Goal: Navigation & Orientation: Find specific page/section

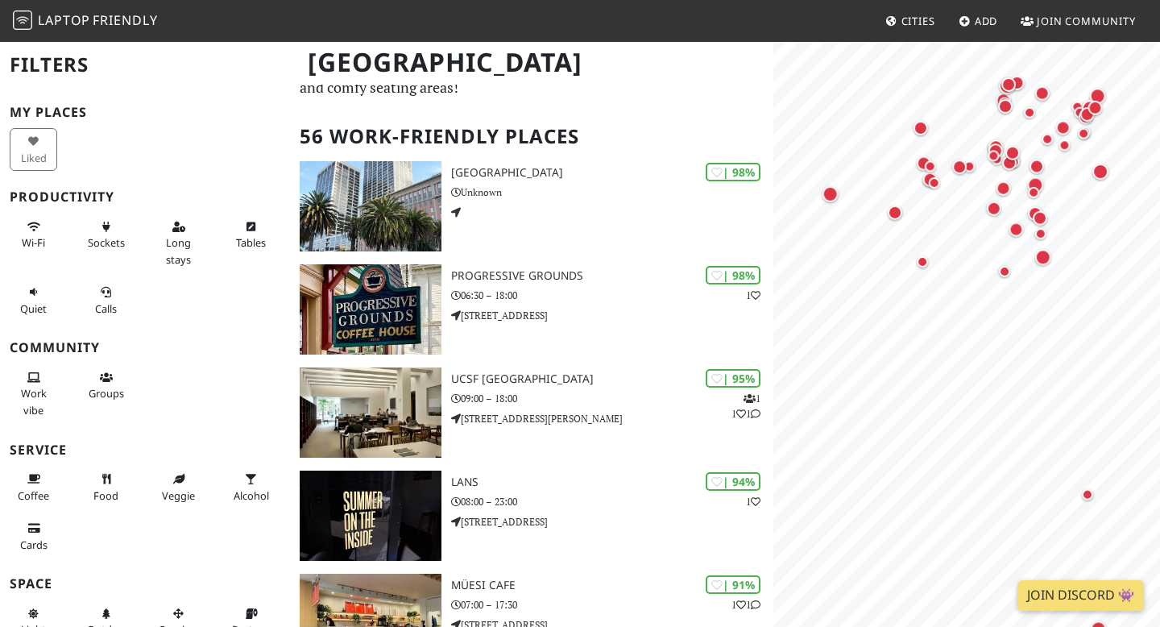
scroll to position [81, 0]
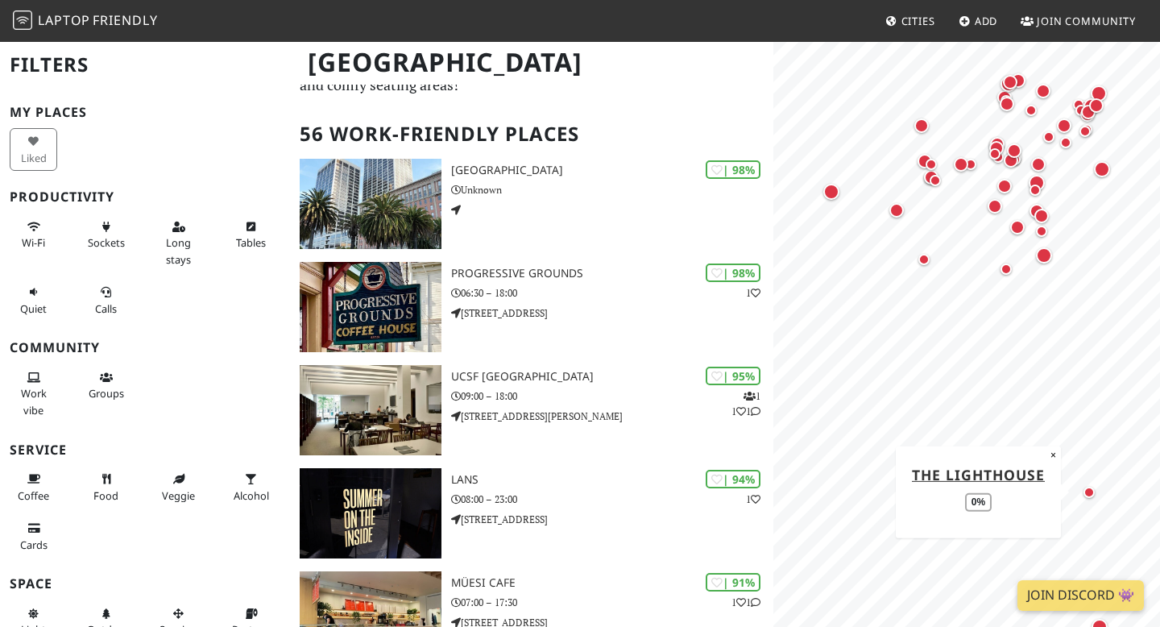
click at [1088, 490] on div "Map marker" at bounding box center [1089, 492] width 11 height 11
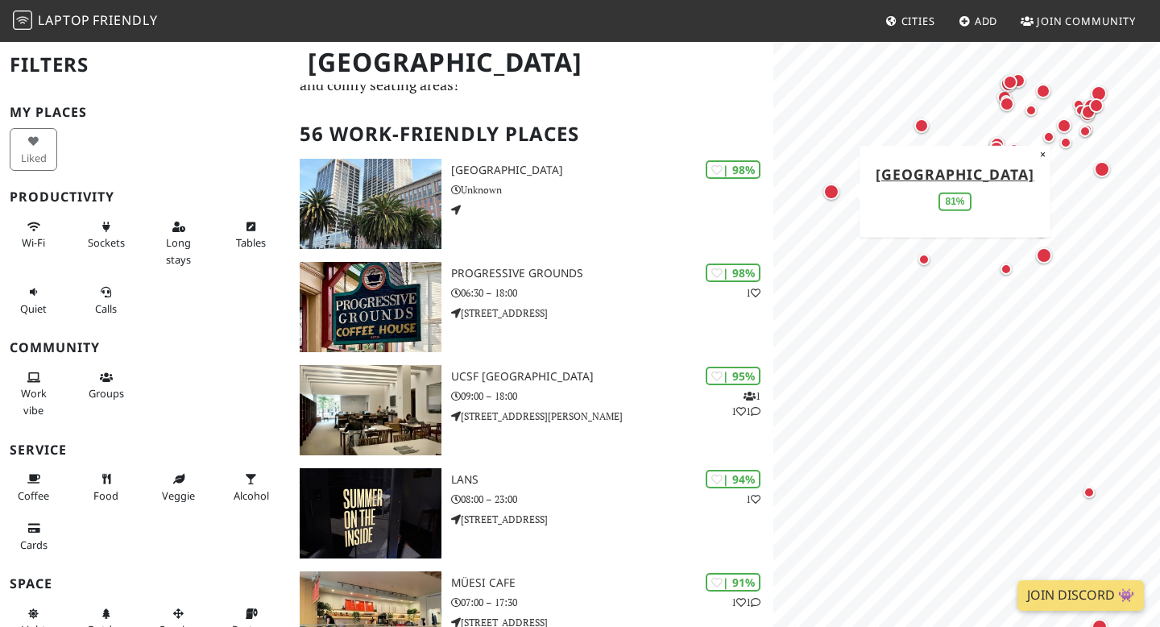
click at [835, 197] on div "Map marker" at bounding box center [832, 192] width 16 height 16
